Goal: Task Accomplishment & Management: Use online tool/utility

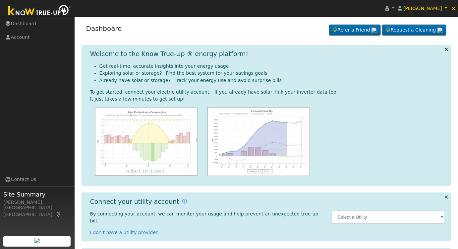
click at [384, 220] on div at bounding box center [388, 217] width 121 height 38
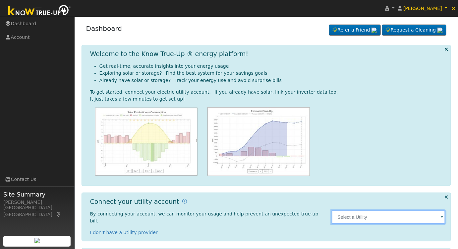
click at [386, 214] on input "text" at bounding box center [389, 216] width 114 height 13
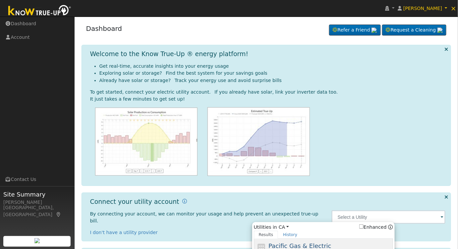
click at [282, 242] on span "Pacific Gas & Electric" at bounding box center [300, 245] width 63 height 7
type input "PG&E"
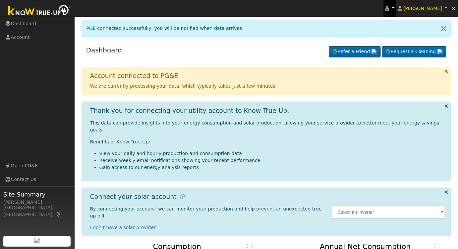
click at [390, 9] on icon at bounding box center [388, 8] width 4 height 5
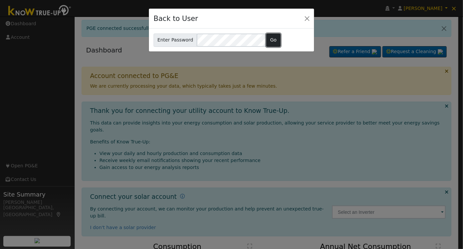
click at [271, 42] on button "Go" at bounding box center [273, 39] width 14 height 13
